Goal: Entertainment & Leisure: Consume media (video, audio)

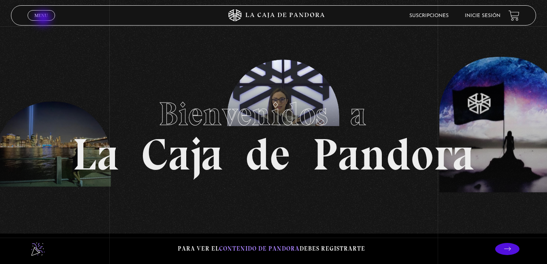
click at [44, 19] on link "Menu Cerrar" at bounding box center [42, 15] width 28 height 11
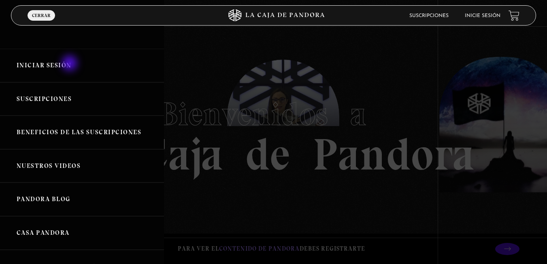
click at [71, 64] on link "Iniciar Sesión" at bounding box center [82, 66] width 164 height 34
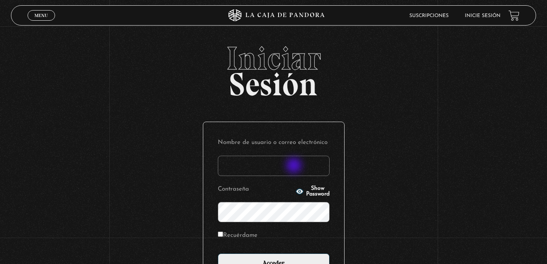
click at [295, 167] on input "Nombre de usuario o correo electrónico" at bounding box center [274, 166] width 112 height 20
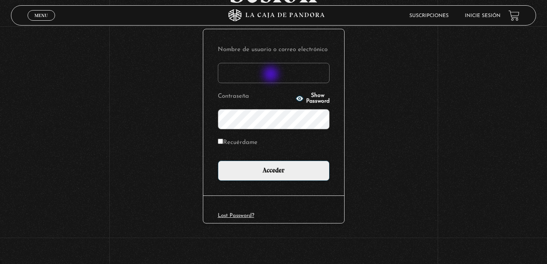
click at [271, 75] on input "Nombre de usuario o correo electrónico" at bounding box center [274, 73] width 112 height 20
type input "T"
type input "tavorojastorres@gmail.com"
click at [223, 143] on input "Recuérdame" at bounding box center [220, 141] width 5 height 5
checkbox input "true"
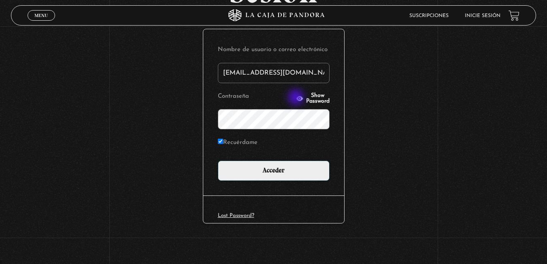
click at [306, 98] on span "Show Password" at bounding box center [318, 98] width 24 height 11
click at [306, 98] on span "Hide Password" at bounding box center [318, 98] width 24 height 11
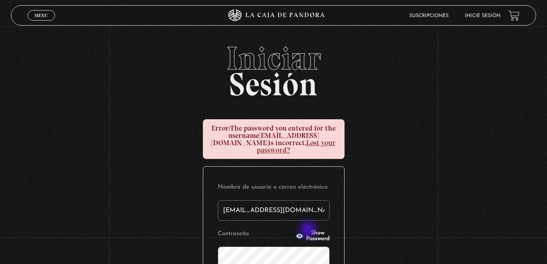
click at [309, 230] on span "Show Password" at bounding box center [318, 235] width 24 height 11
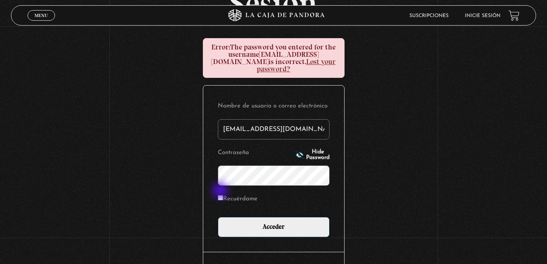
click at [222, 191] on div "Nombre de usuario o correo electrónico tavorojastorres@gmail.com Contraseña Hid…" at bounding box center [273, 168] width 141 height 166
click at [226, 193] on label "Recuérdame" at bounding box center [238, 199] width 40 height 13
click at [223, 195] on input "Recuérdame" at bounding box center [220, 197] width 5 height 5
checkbox input "true"
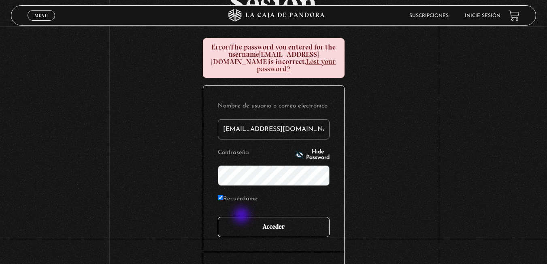
click at [243, 217] on input "Acceder" at bounding box center [274, 227] width 112 height 20
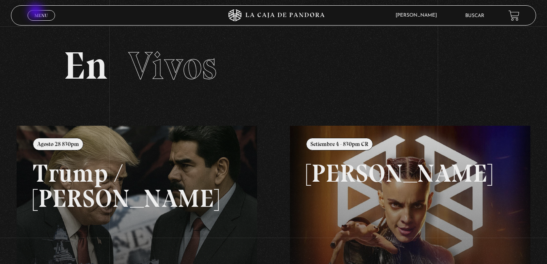
click at [36, 12] on link "Menu Cerrar" at bounding box center [42, 15] width 28 height 11
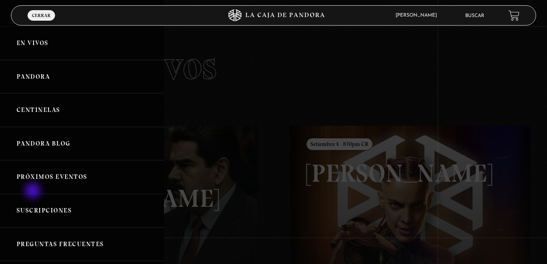
scroll to position [81, 0]
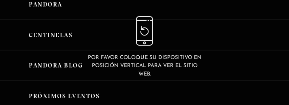
click at [207, 71] on div "Por favor coloque su dispositivo en posición vertical para ver el sitio web." at bounding box center [144, 47] width 289 height 95
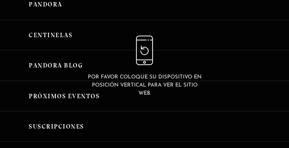
click at [153, 68] on div "Por favor coloque su dispositivo en posición vertical para ver el sitio web." at bounding box center [145, 67] width 116 height 62
click at [61, 51] on div "Por favor coloque su dispositivo en posición vertical para ver el sitio web." at bounding box center [144, 66] width 289 height 133
click at [64, 35] on div "Por favor coloque su dispositivo en posición vertical para ver el sitio web." at bounding box center [144, 66] width 289 height 133
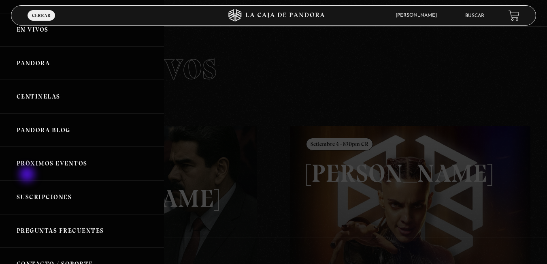
scroll to position [0, 0]
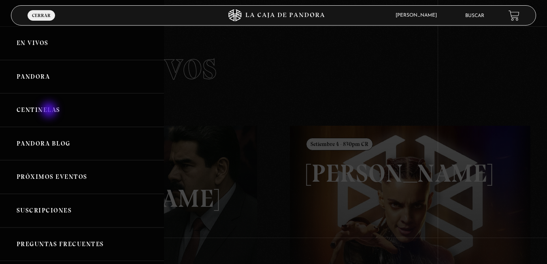
click at [50, 111] on link "Centinelas" at bounding box center [82, 110] width 164 height 34
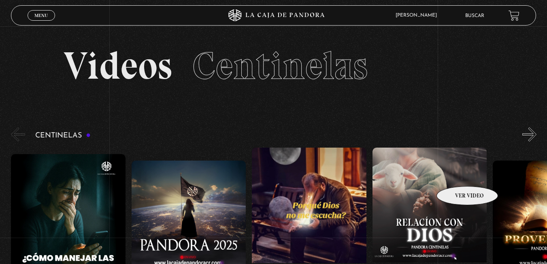
scroll to position [41, 0]
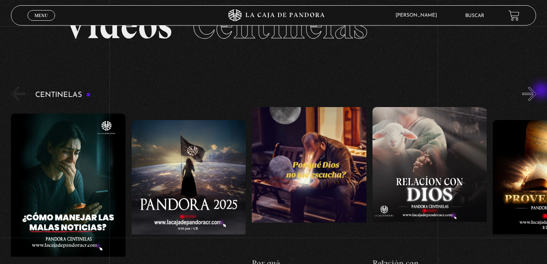
click at [543, 91] on div "Centinelas" at bounding box center [279, 190] width 536 height 210
click at [537, 91] on button "»" at bounding box center [530, 94] width 14 height 14
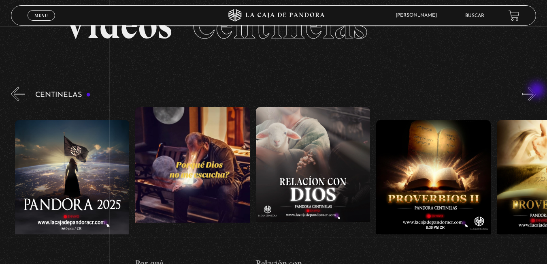
click at [537, 91] on button "»" at bounding box center [530, 94] width 14 height 14
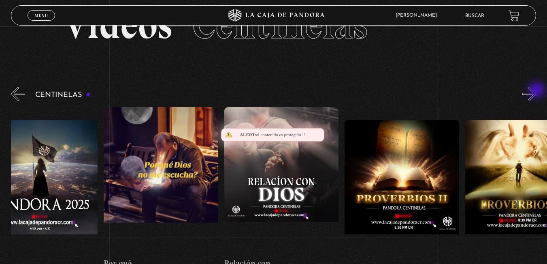
click at [537, 91] on button "»" at bounding box center [530, 94] width 14 height 14
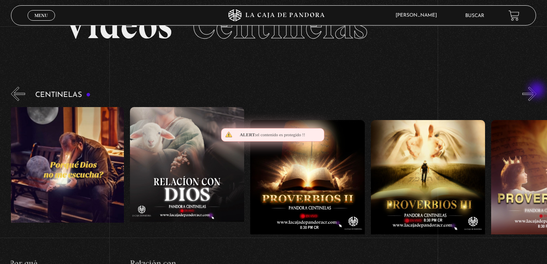
click at [537, 91] on button "»" at bounding box center [530, 94] width 14 height 14
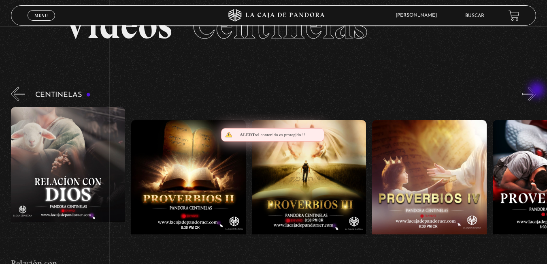
click at [537, 91] on button "»" at bounding box center [530, 94] width 14 height 14
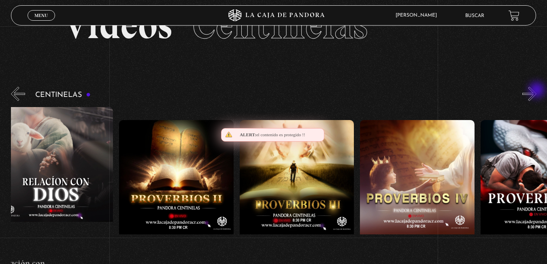
click at [537, 91] on button "»" at bounding box center [530, 94] width 14 height 14
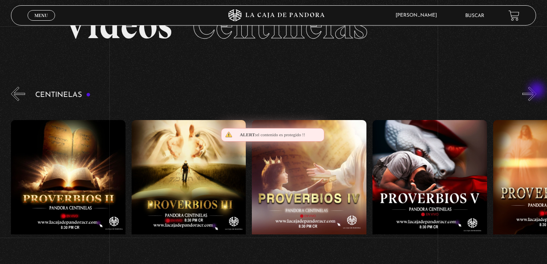
click at [537, 91] on button "»" at bounding box center [530, 94] width 14 height 14
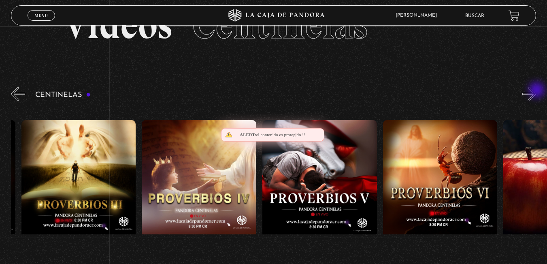
click at [537, 91] on button "»" at bounding box center [530, 94] width 14 height 14
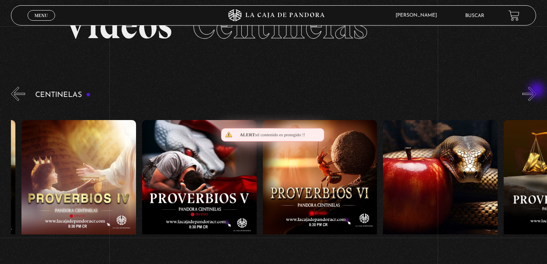
click at [537, 91] on button "»" at bounding box center [530, 94] width 14 height 14
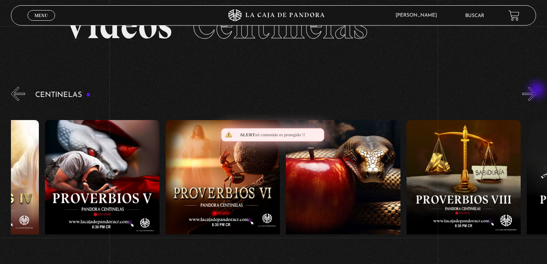
click at [537, 91] on button "»" at bounding box center [530, 94] width 14 height 14
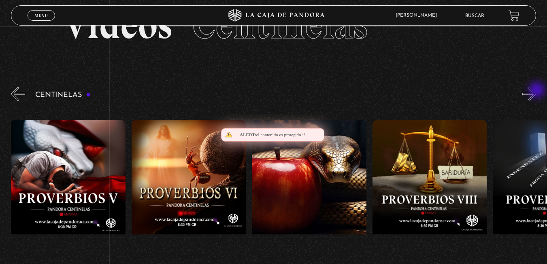
click at [537, 91] on button "»" at bounding box center [530, 94] width 14 height 14
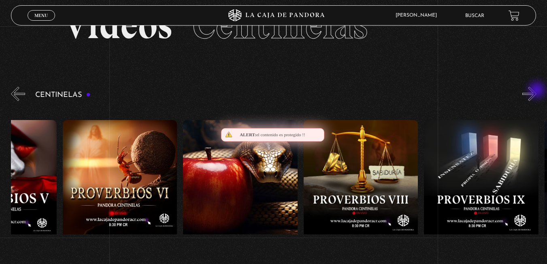
click at [537, 91] on button "»" at bounding box center [530, 94] width 14 height 14
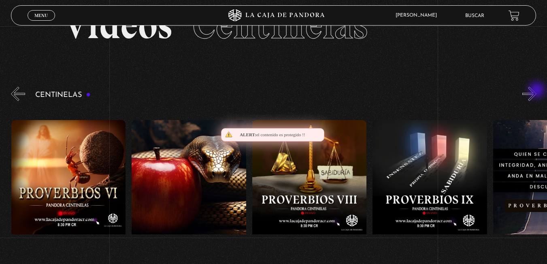
click at [537, 91] on button "»" at bounding box center [530, 94] width 14 height 14
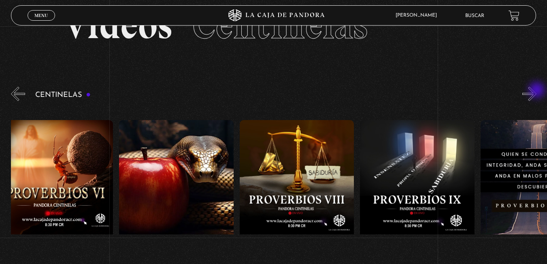
click at [537, 91] on button "»" at bounding box center [530, 94] width 14 height 14
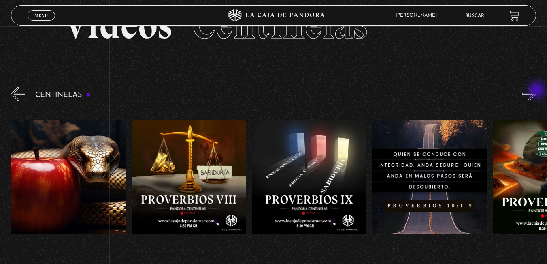
click at [537, 91] on button "»" at bounding box center [530, 94] width 14 height 14
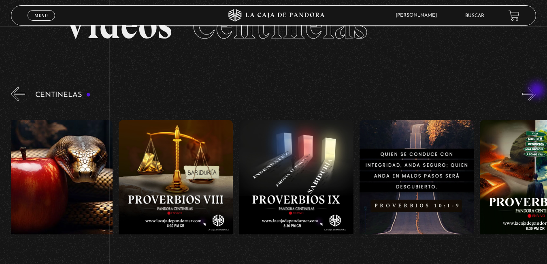
click at [537, 91] on button "»" at bounding box center [530, 94] width 14 height 14
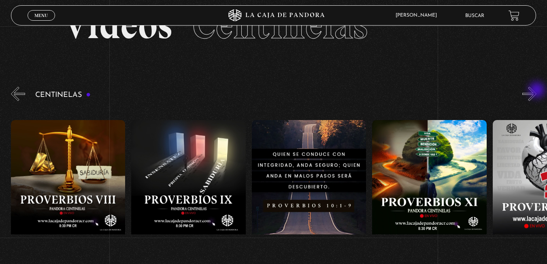
click at [537, 91] on button "»" at bounding box center [530, 94] width 14 height 14
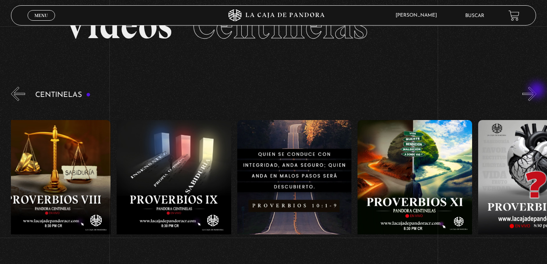
click at [537, 91] on button "»" at bounding box center [530, 94] width 14 height 14
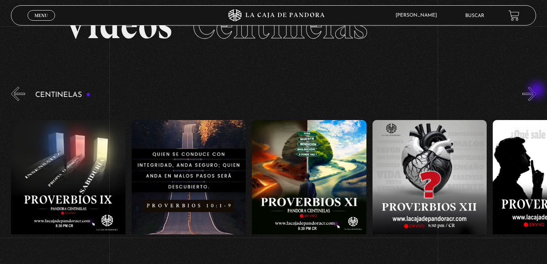
click at [537, 91] on button "»" at bounding box center [530, 94] width 14 height 14
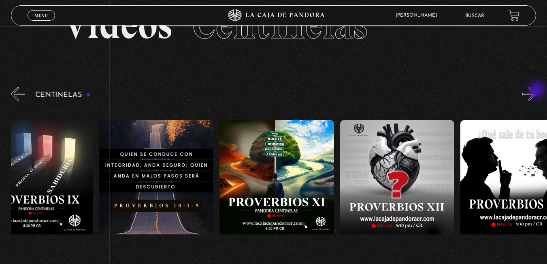
click at [537, 91] on button "»" at bounding box center [530, 94] width 14 height 14
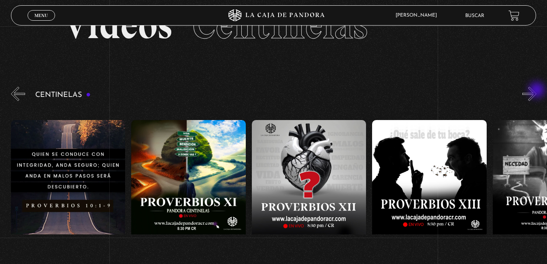
click at [537, 91] on button "»" at bounding box center [530, 94] width 14 height 14
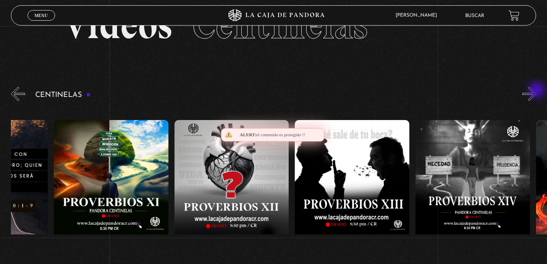
click at [537, 91] on button "»" at bounding box center [530, 94] width 14 height 14
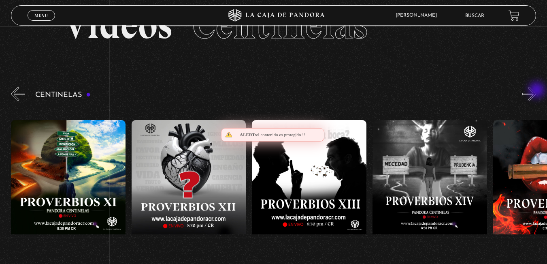
click at [537, 91] on button "»" at bounding box center [530, 94] width 14 height 14
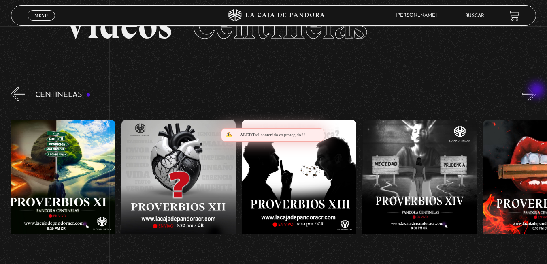
click at [537, 91] on button "»" at bounding box center [530, 94] width 14 height 14
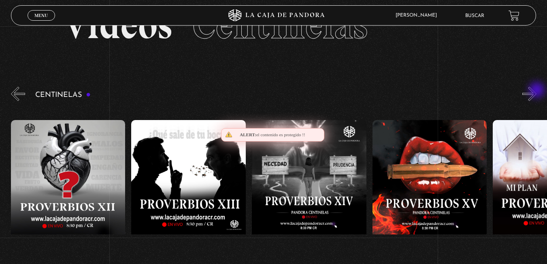
click at [537, 91] on button "»" at bounding box center [530, 94] width 14 height 14
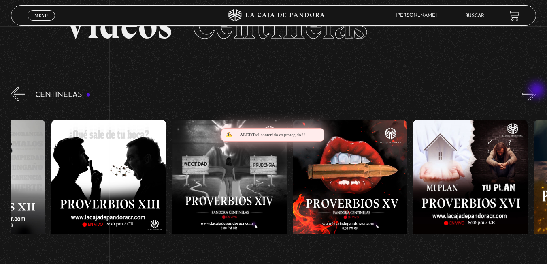
click at [537, 91] on button "»" at bounding box center [530, 94] width 14 height 14
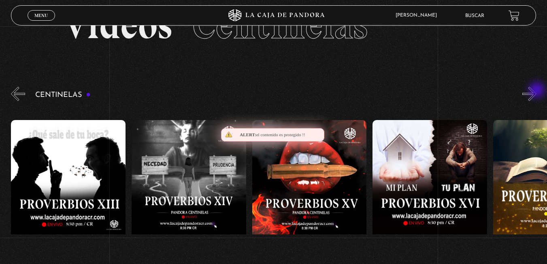
click at [537, 91] on button "»" at bounding box center [530, 94] width 14 height 14
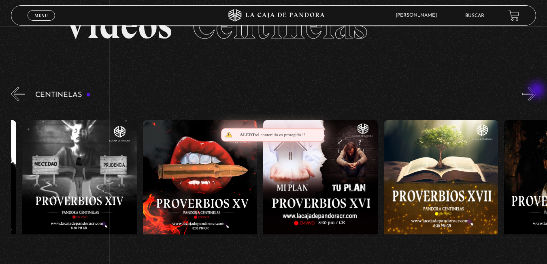
click at [537, 91] on button "»" at bounding box center [530, 94] width 14 height 14
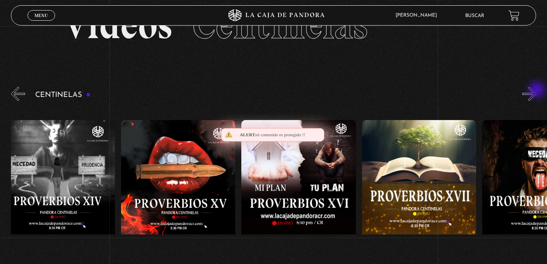
click at [537, 91] on button "»" at bounding box center [530, 94] width 14 height 14
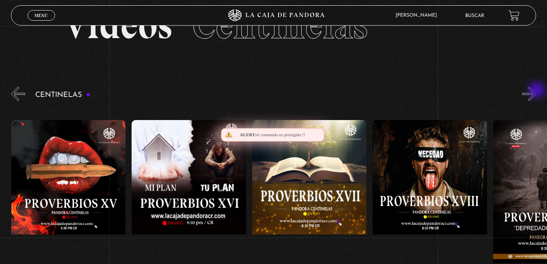
click at [537, 91] on button "»" at bounding box center [530, 94] width 14 height 14
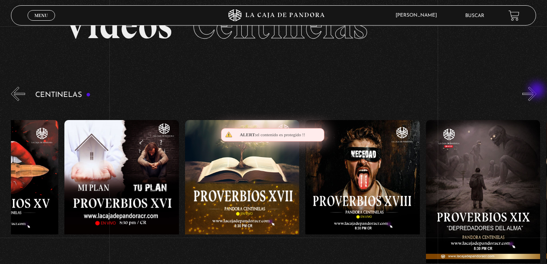
click at [537, 91] on button "»" at bounding box center [530, 94] width 14 height 14
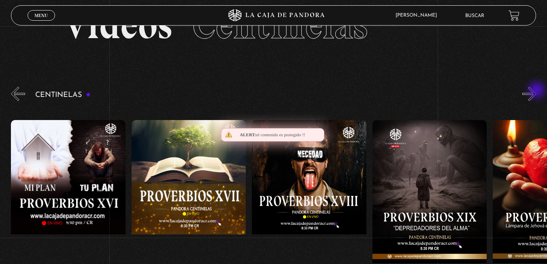
click at [537, 91] on button "»" at bounding box center [530, 94] width 14 height 14
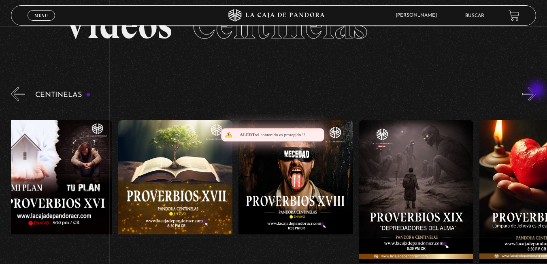
click at [537, 91] on button "»" at bounding box center [530, 94] width 14 height 14
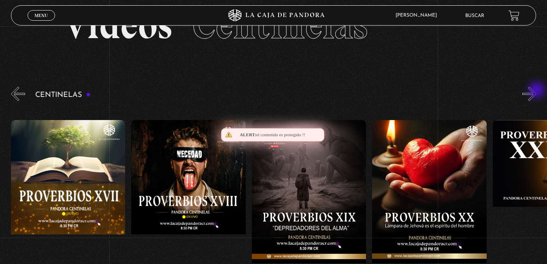
click at [537, 91] on button "»" at bounding box center [530, 94] width 14 height 14
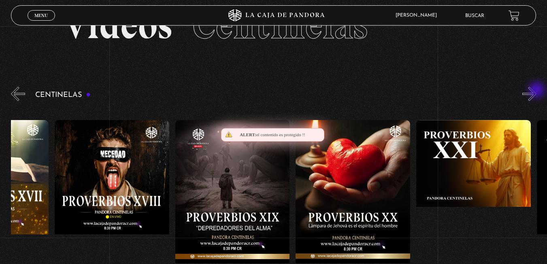
click at [537, 91] on button "»" at bounding box center [530, 94] width 14 height 14
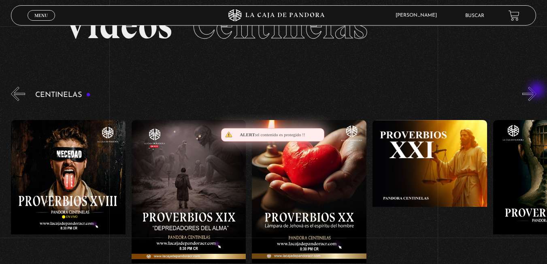
click at [537, 91] on button "»" at bounding box center [530, 94] width 14 height 14
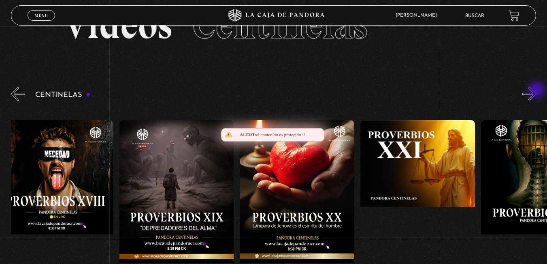
click at [537, 91] on button "»" at bounding box center [530, 94] width 14 height 14
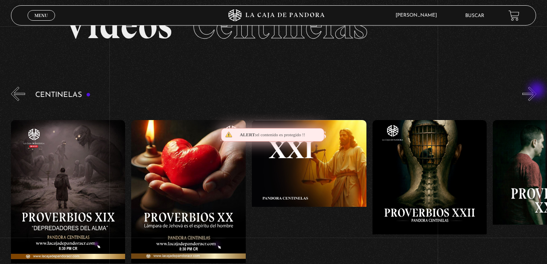
click at [537, 91] on button "»" at bounding box center [530, 94] width 14 height 14
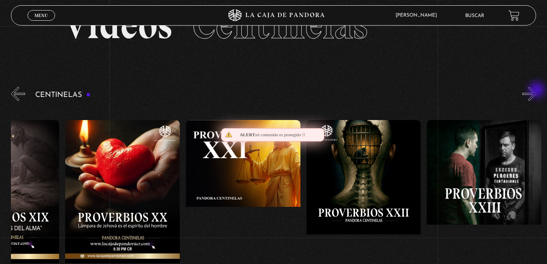
click at [537, 91] on button "»" at bounding box center [530, 94] width 14 height 14
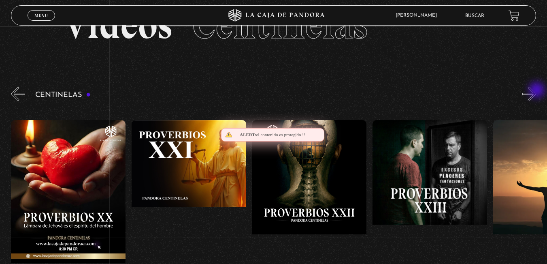
click at [537, 91] on button "»" at bounding box center [530, 94] width 14 height 14
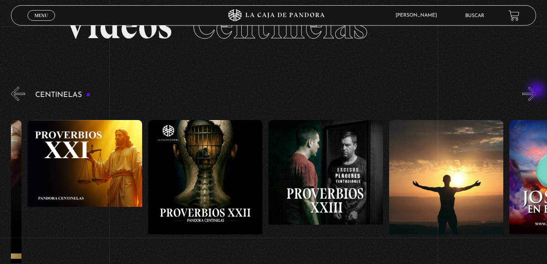
click at [537, 91] on button "»" at bounding box center [530, 94] width 14 height 14
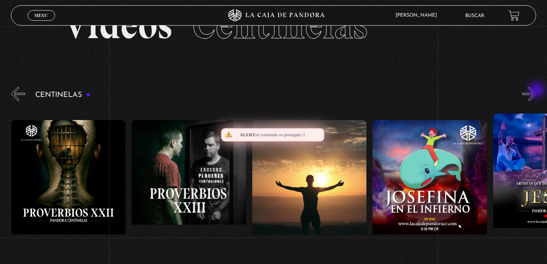
click at [537, 91] on button "»" at bounding box center [530, 94] width 14 height 14
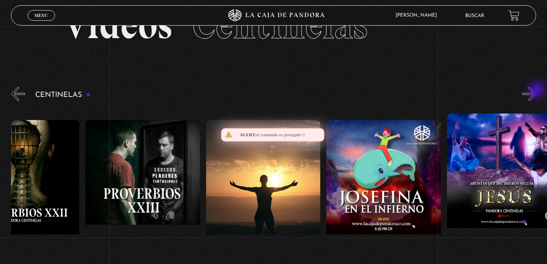
click at [537, 91] on button "»" at bounding box center [530, 94] width 14 height 14
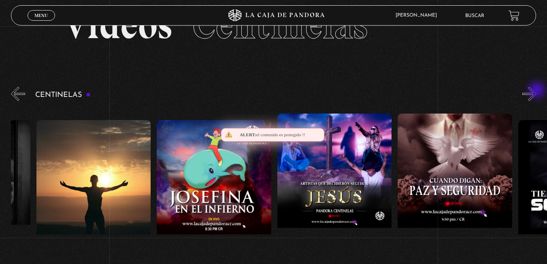
click at [537, 91] on button "»" at bounding box center [530, 94] width 14 height 14
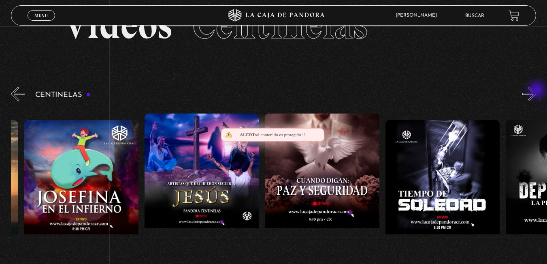
click at [537, 91] on button "»" at bounding box center [530, 94] width 14 height 14
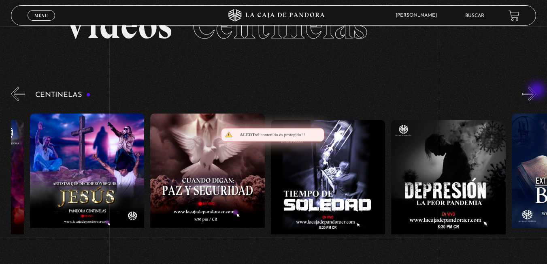
click at [537, 91] on button "»" at bounding box center [530, 94] width 14 height 14
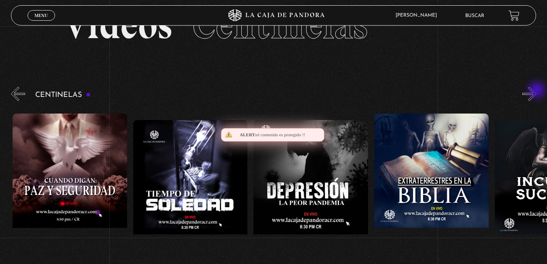
click at [537, 91] on button "»" at bounding box center [530, 94] width 14 height 14
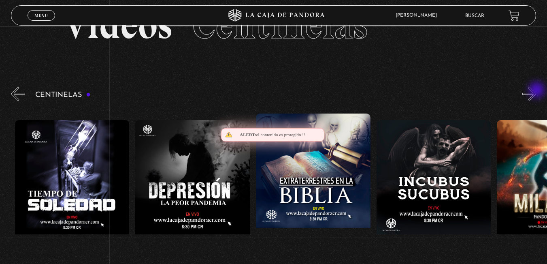
click at [537, 91] on button "»" at bounding box center [530, 94] width 14 height 14
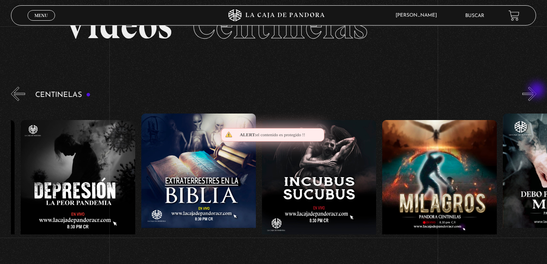
click at [537, 91] on button "»" at bounding box center [530, 94] width 14 height 14
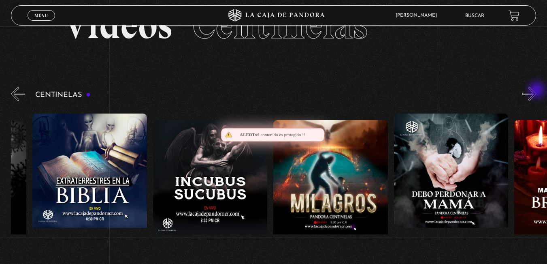
click at [537, 91] on button "»" at bounding box center [530, 94] width 14 height 14
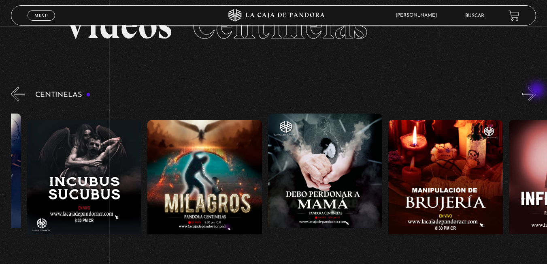
click at [537, 91] on button "»" at bounding box center [530, 94] width 14 height 14
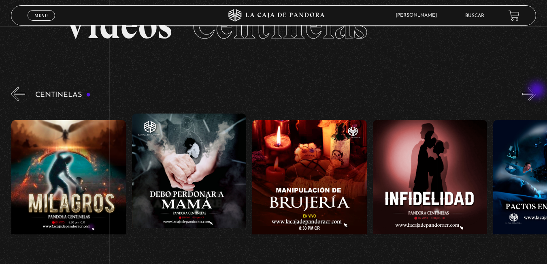
scroll to position [0, 4099]
click at [537, 91] on button "»" at bounding box center [530, 94] width 14 height 14
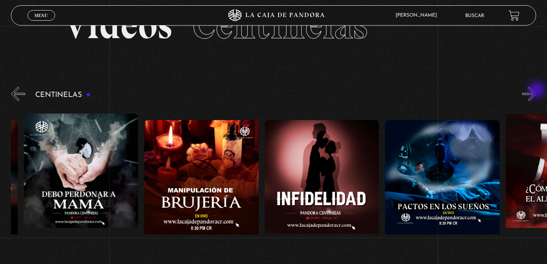
scroll to position [0, 4220]
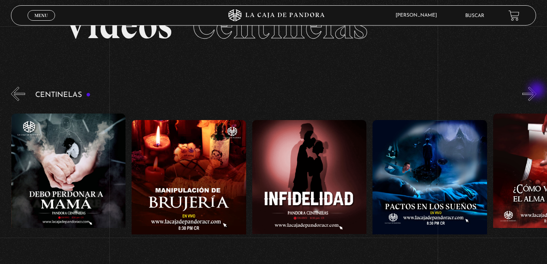
click at [537, 91] on button "»" at bounding box center [530, 94] width 14 height 14
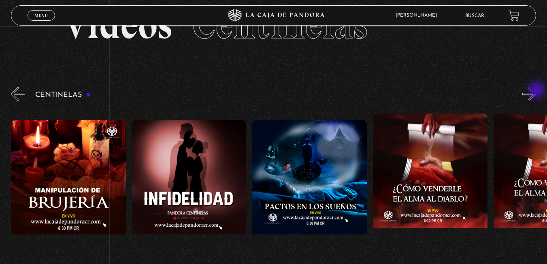
click at [537, 91] on button "»" at bounding box center [530, 94] width 14 height 14
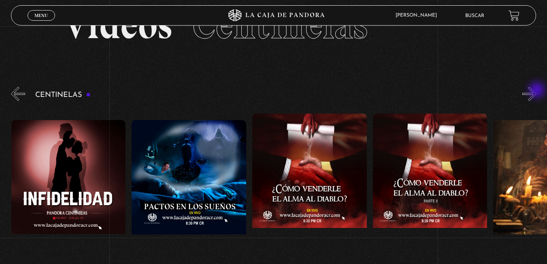
scroll to position [0, 4461]
click at [537, 91] on button "»" at bounding box center [530, 94] width 14 height 14
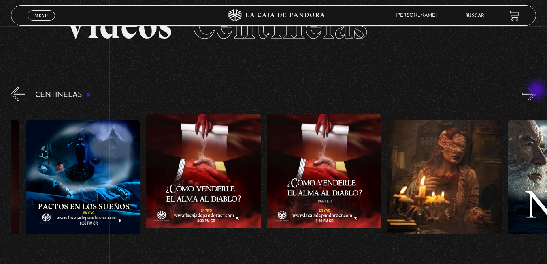
click at [537, 91] on button "»" at bounding box center [530, 94] width 14 height 14
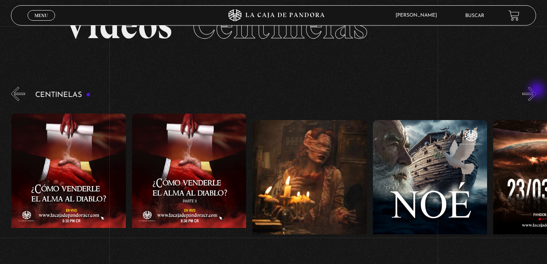
click at [537, 91] on button "»" at bounding box center [530, 94] width 14 height 14
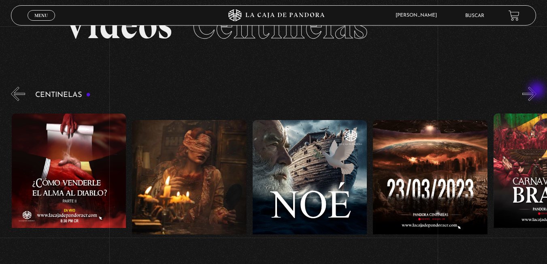
scroll to position [0, 4823]
click at [537, 91] on button "»" at bounding box center [530, 94] width 14 height 14
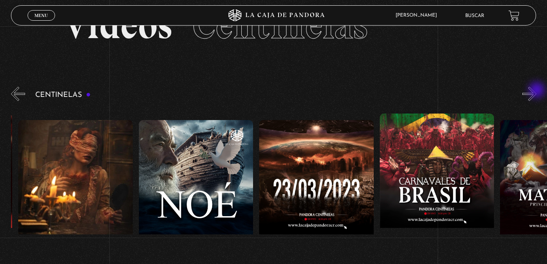
click at [537, 91] on button "»" at bounding box center [530, 94] width 14 height 14
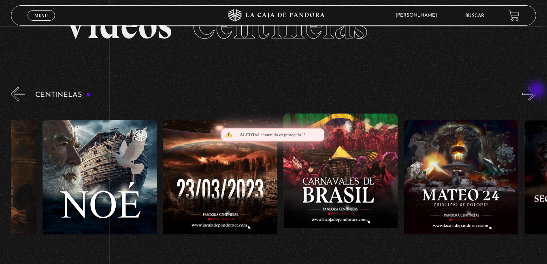
click at [537, 91] on button "»" at bounding box center [530, 94] width 14 height 14
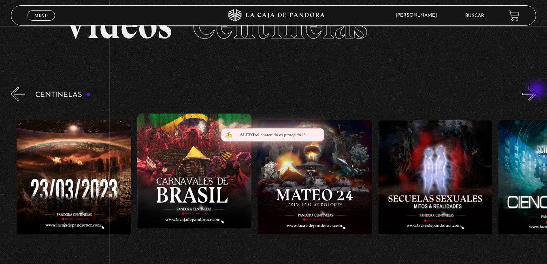
click at [537, 91] on button "»" at bounding box center [530, 94] width 14 height 14
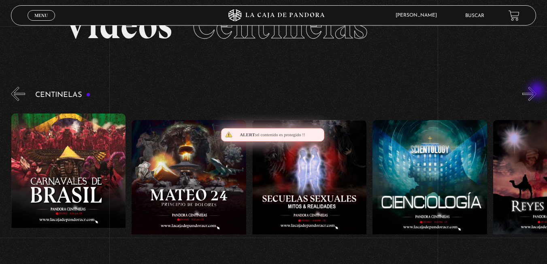
click at [537, 91] on button "»" at bounding box center [530, 94] width 14 height 14
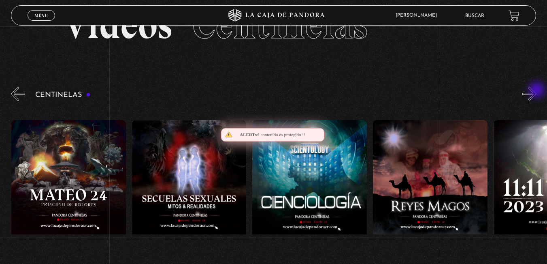
click at [537, 91] on button "»" at bounding box center [530, 94] width 14 height 14
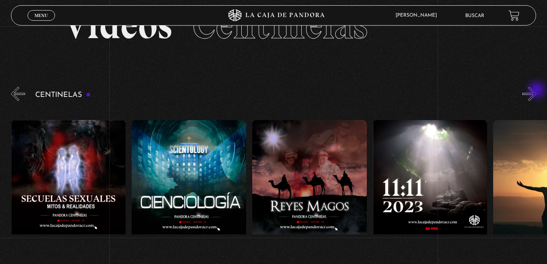
click at [537, 91] on button "»" at bounding box center [530, 94] width 14 height 14
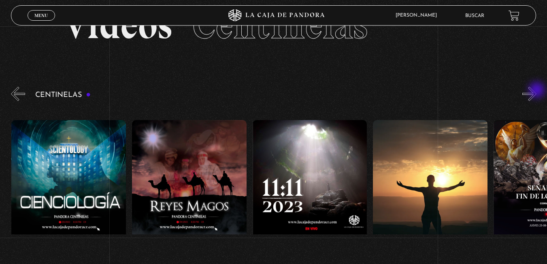
click at [537, 91] on button "»" at bounding box center [530, 94] width 14 height 14
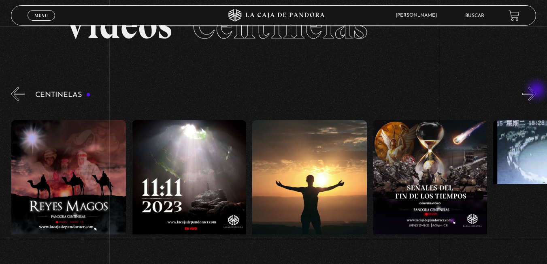
click at [537, 91] on button "»" at bounding box center [530, 94] width 14 height 14
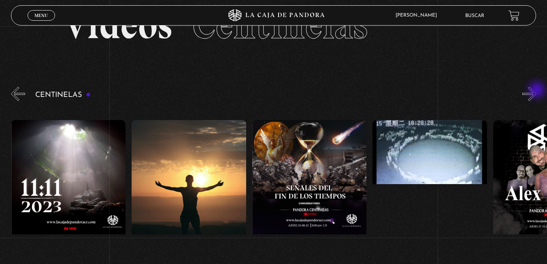
click at [537, 91] on button "»" at bounding box center [530, 94] width 14 height 14
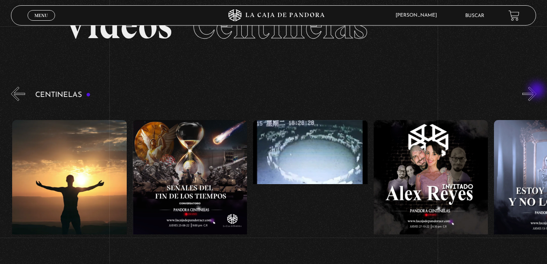
click at [537, 91] on button "»" at bounding box center [530, 94] width 14 height 14
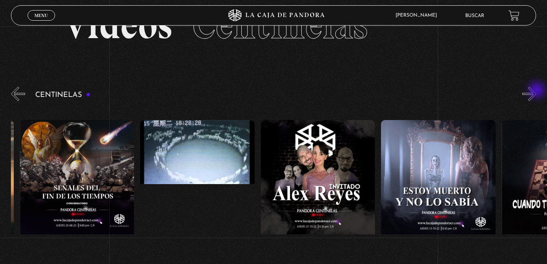
click at [537, 91] on button "»" at bounding box center [530, 94] width 14 height 14
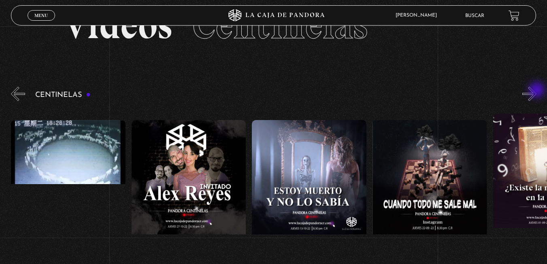
click at [537, 91] on button "»" at bounding box center [530, 94] width 14 height 14
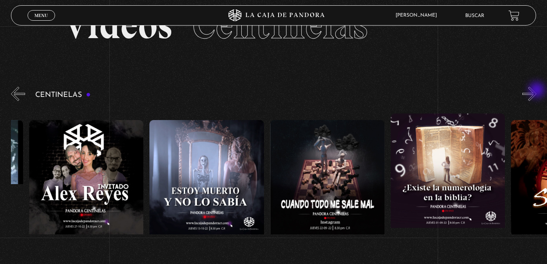
scroll to position [0, 6390]
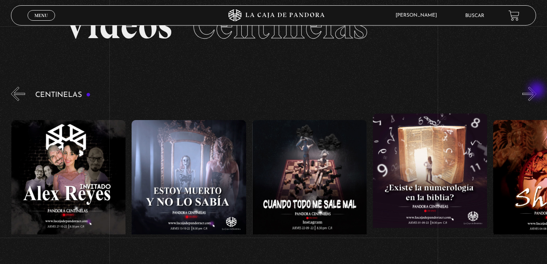
click at [537, 91] on button "»" at bounding box center [530, 94] width 14 height 14
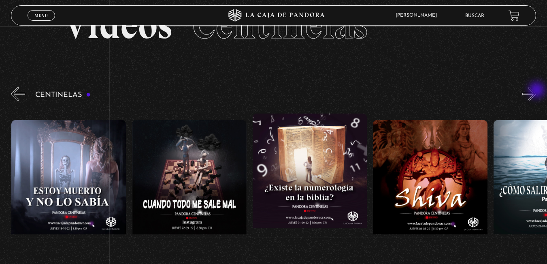
scroll to position [0, 6511]
click at [537, 91] on button "»" at bounding box center [530, 94] width 14 height 14
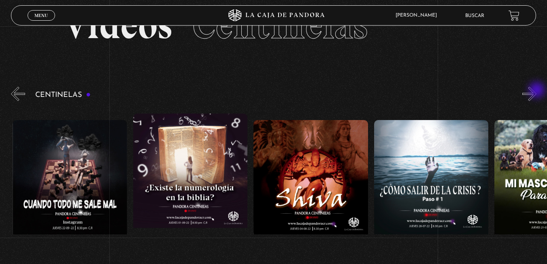
click at [537, 91] on button "»" at bounding box center [530, 94] width 14 height 14
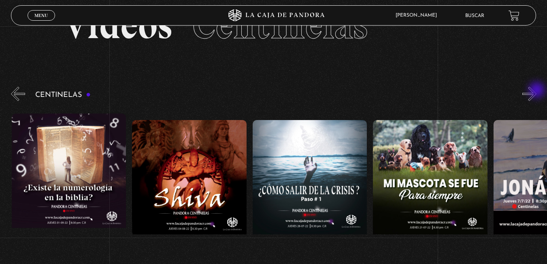
scroll to position [0, 6752]
click at [537, 91] on button "»" at bounding box center [530, 94] width 14 height 14
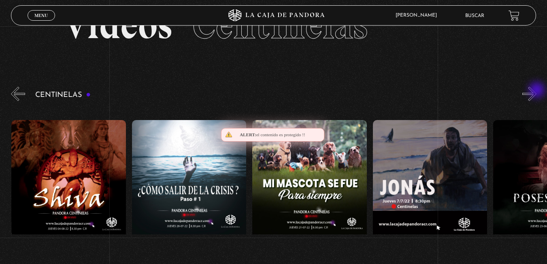
click at [537, 91] on button "»" at bounding box center [530, 94] width 14 height 14
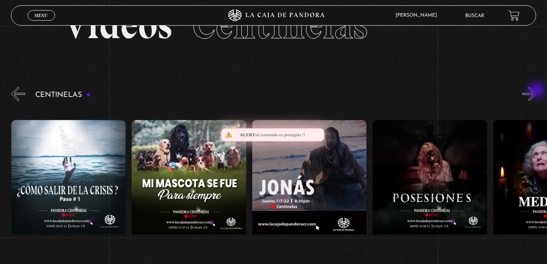
click at [537, 91] on button "»" at bounding box center [530, 94] width 14 height 14
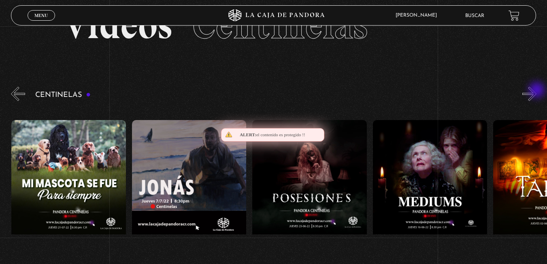
scroll to position [0, 7114]
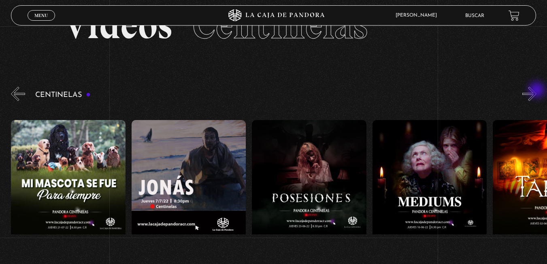
click at [537, 91] on button "»" at bounding box center [530, 94] width 14 height 14
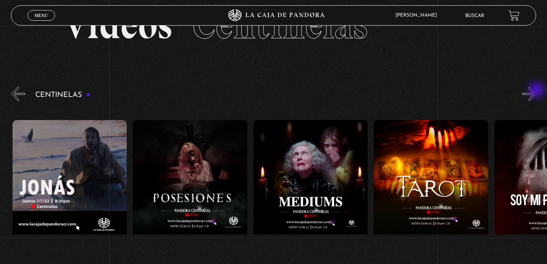
scroll to position [0, 7234]
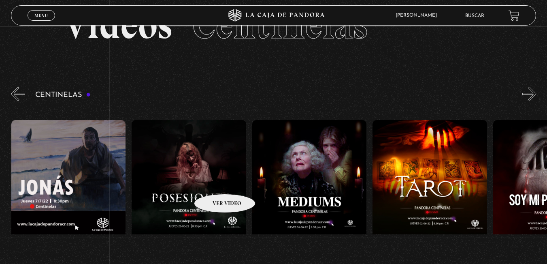
click at [214, 182] on figure at bounding box center [189, 193] width 115 height 146
